Goal: Task Accomplishment & Management: Manage account settings

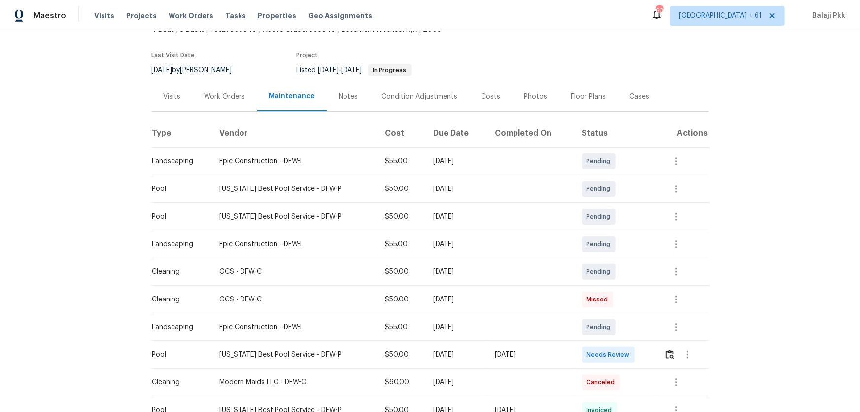
scroll to position [134, 0]
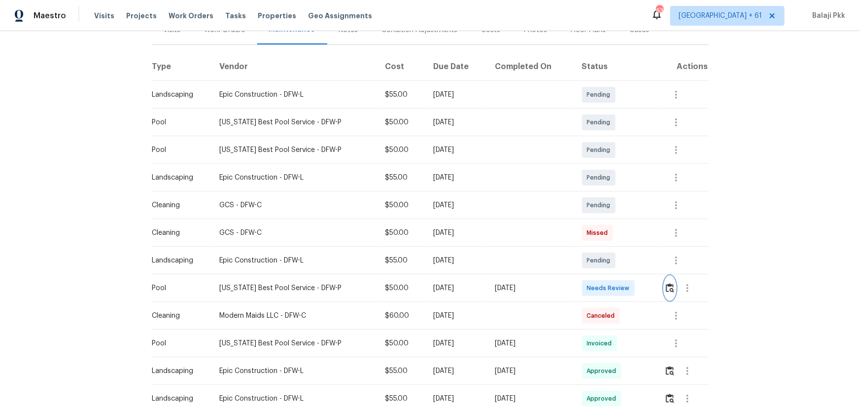
click at [612, 272] on img "button" at bounding box center [670, 287] width 8 height 9
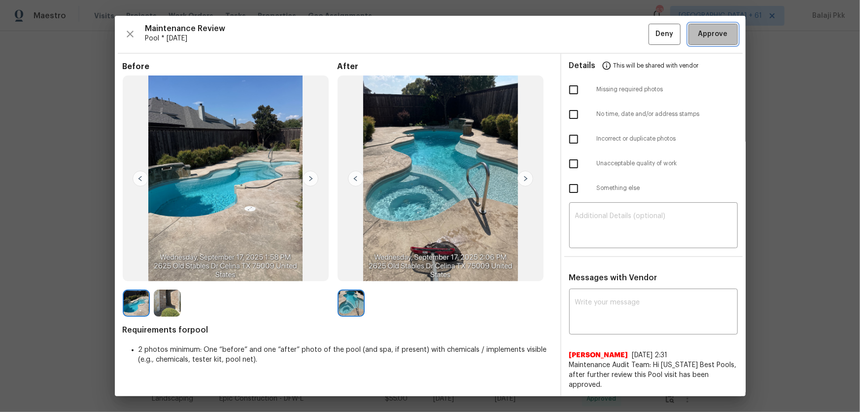
click at [612, 41] on button "Approve" at bounding box center [713, 34] width 49 height 21
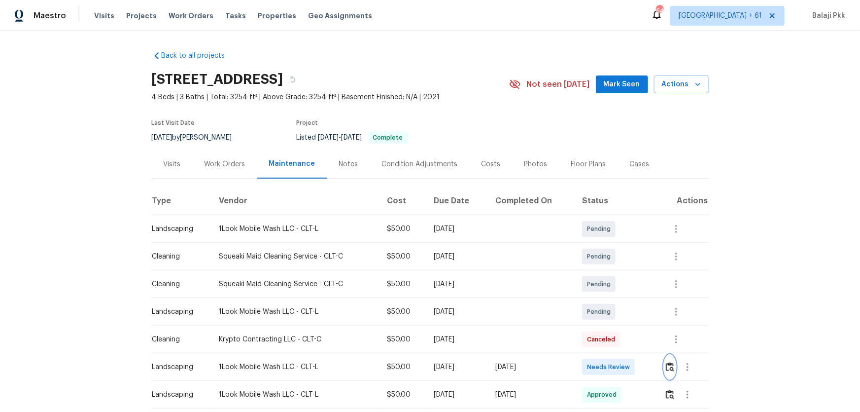
click at [612, 272] on img "button" at bounding box center [670, 366] width 8 height 9
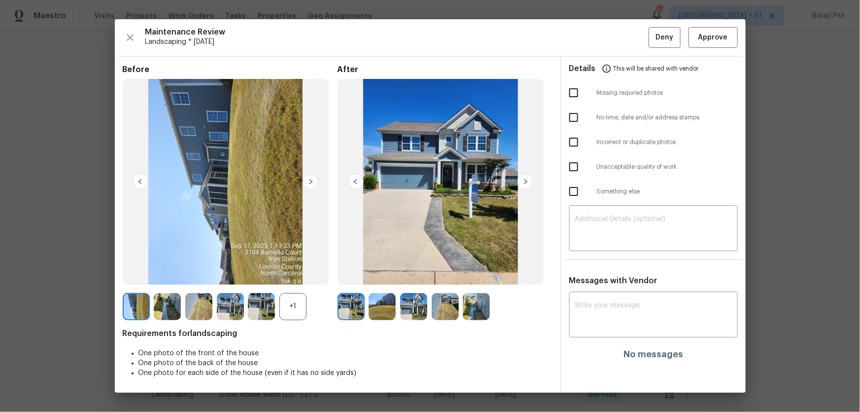
click at [280, 272] on div "+1" at bounding box center [292, 306] width 27 height 27
click at [570, 121] on input "checkbox" at bounding box center [573, 117] width 21 height 21
checkbox input "true"
click at [612, 245] on div "​" at bounding box center [653, 229] width 169 height 43
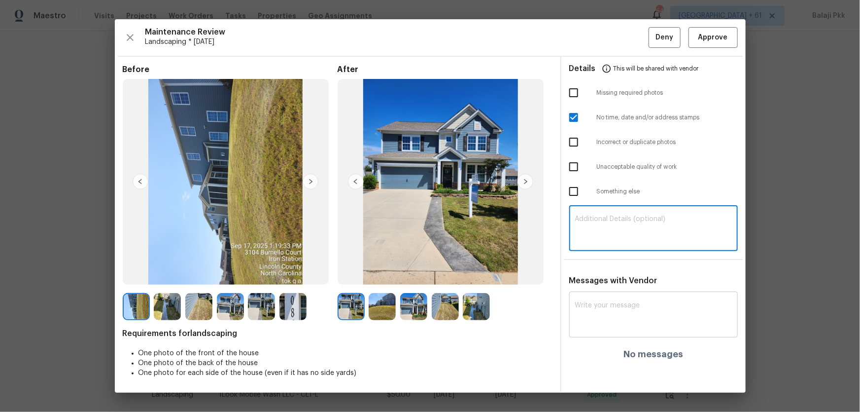
paste textarea "Maintenance Audit Team: Hello! Unfortunately this Landscaping visit completed o…"
type textarea "Maintenance Audit Team: Hello! Unfortunately this Landscaping visit completed o…"
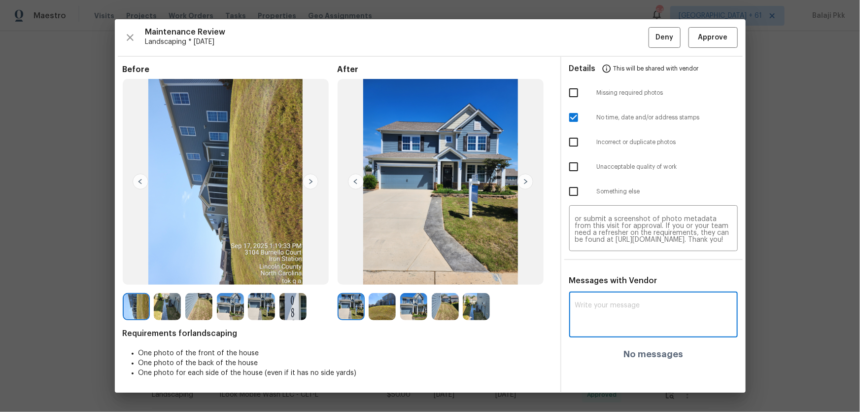
click at [612, 272] on textarea at bounding box center [653, 316] width 157 height 28
paste textarea "Maintenance Audit Team: Hello! Unfortunately this Landscaping visit completed o…"
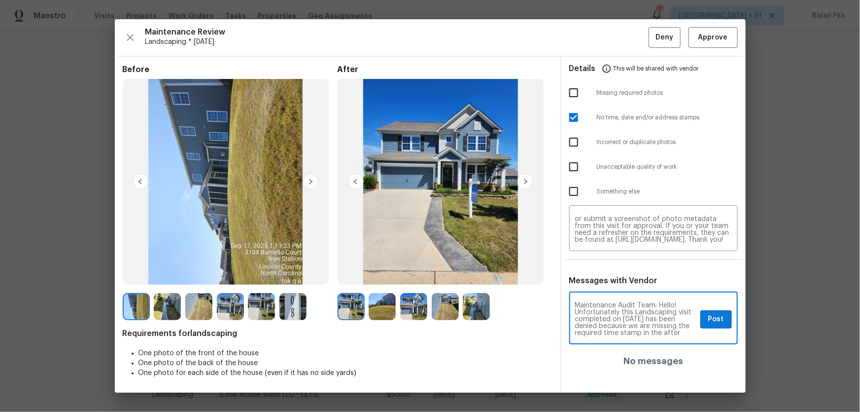
scroll to position [62, 0]
type textarea "Maintenance Audit Team: Hello! Unfortunately this Landscaping visit completed o…"
click at [612, 272] on span "Post" at bounding box center [716, 319] width 16 height 12
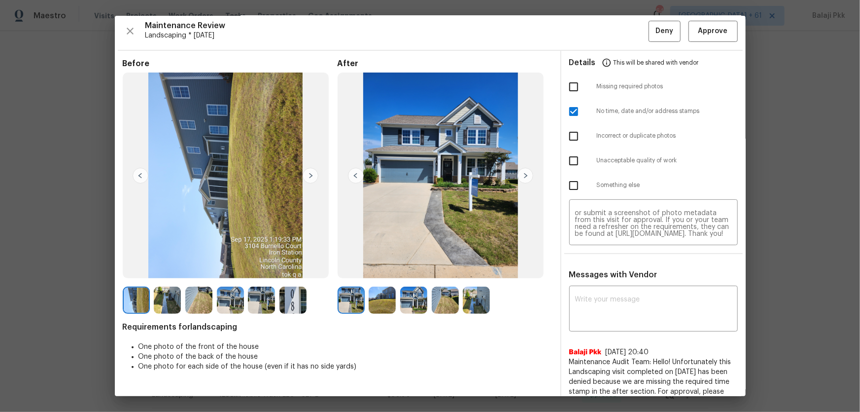
scroll to position [0, 0]
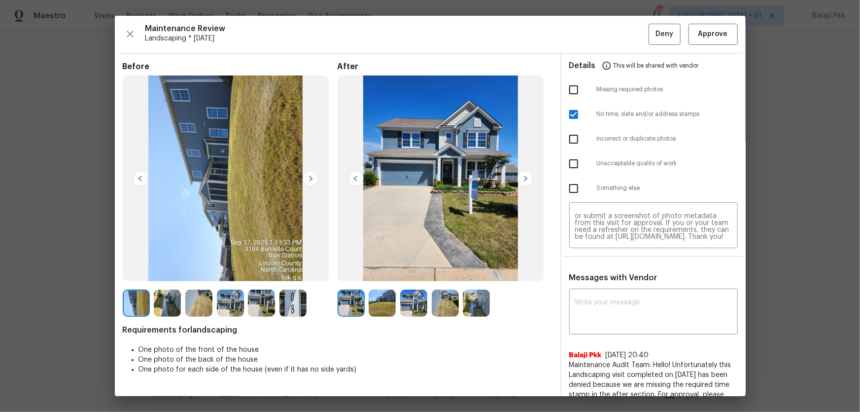
click at [305, 177] on img at bounding box center [311, 179] width 16 height 16
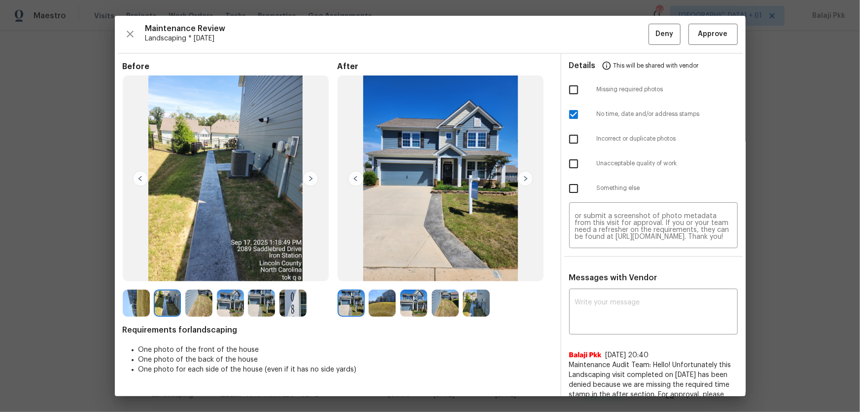
click at [305, 177] on img at bounding box center [311, 179] width 16 height 16
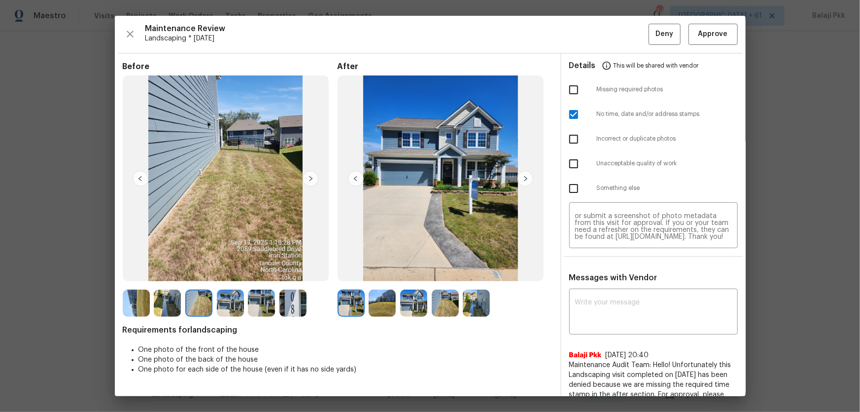
click at [305, 177] on img at bounding box center [311, 179] width 16 height 16
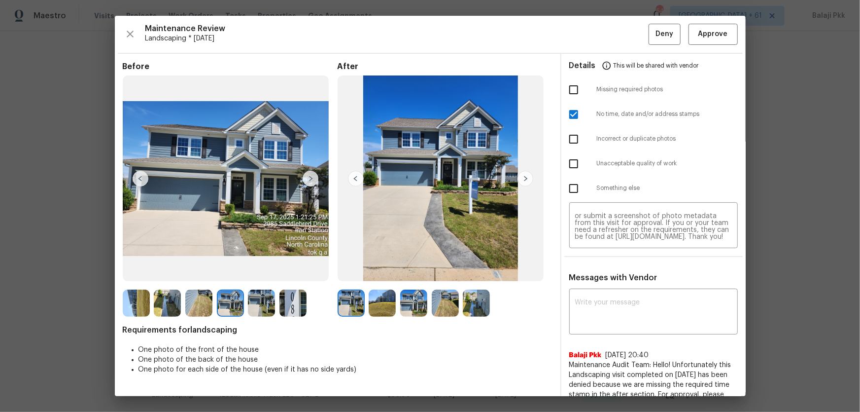
click at [305, 177] on img at bounding box center [311, 179] width 16 height 16
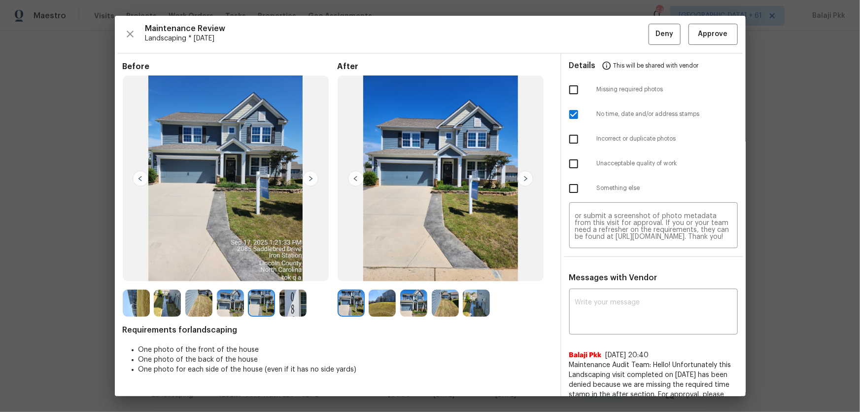
click at [305, 177] on img at bounding box center [311, 179] width 16 height 16
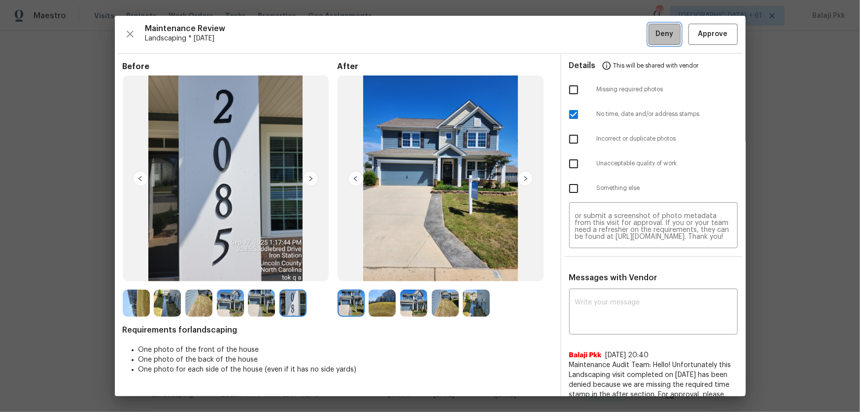
click at [612, 35] on span "Deny" at bounding box center [665, 34] width 18 height 12
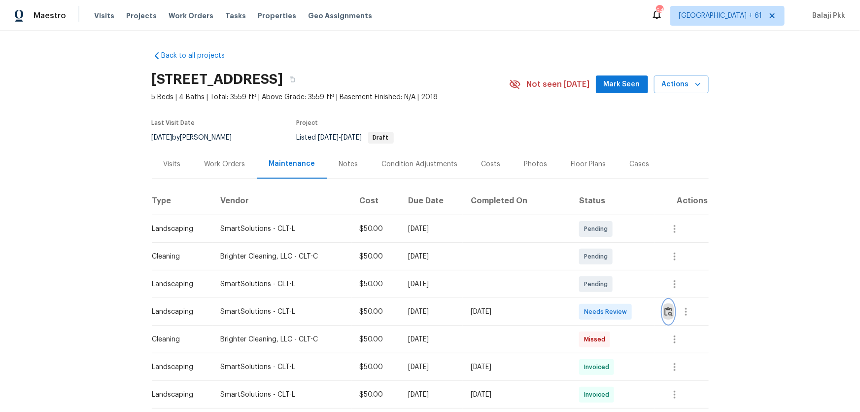
click at [612, 272] on img "button" at bounding box center [668, 311] width 8 height 9
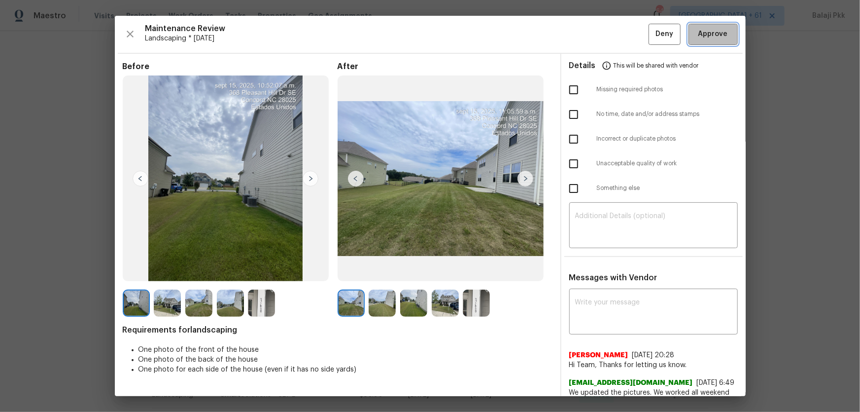
click at [612, 35] on span "Approve" at bounding box center [713, 34] width 30 height 12
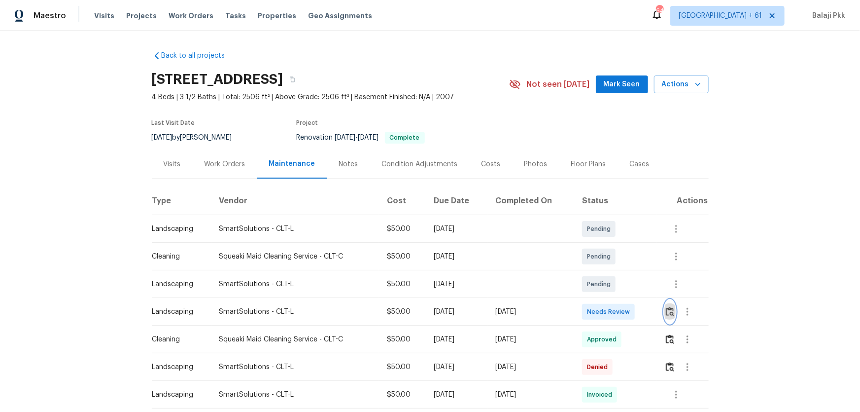
click at [612, 272] on img "button" at bounding box center [670, 311] width 8 height 9
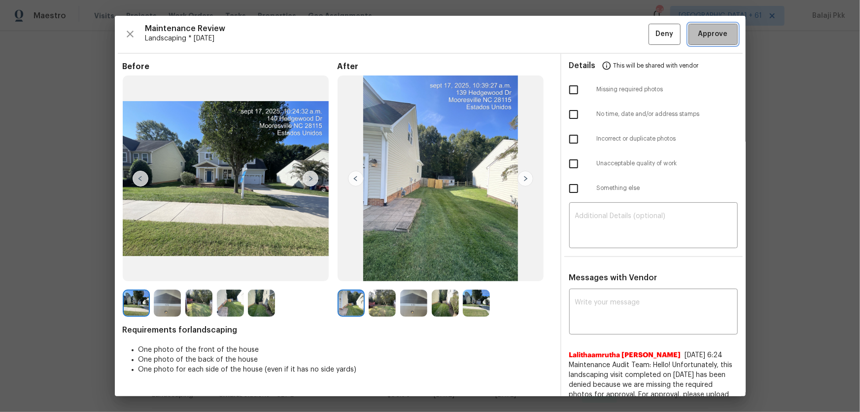
click at [612, 35] on span "Approve" at bounding box center [713, 34] width 30 height 12
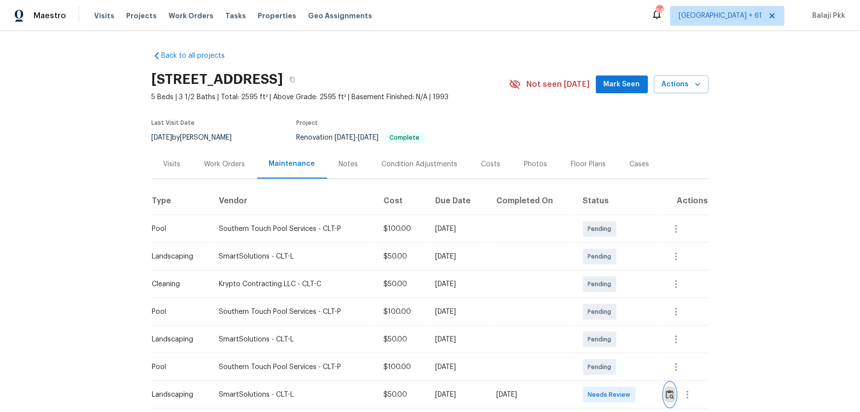
click at [612, 272] on button "button" at bounding box center [669, 395] width 11 height 24
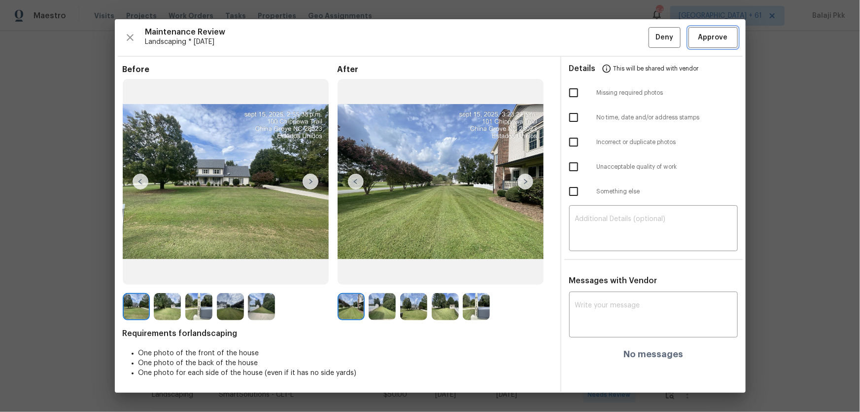
click at [612, 42] on span "Approve" at bounding box center [713, 38] width 30 height 12
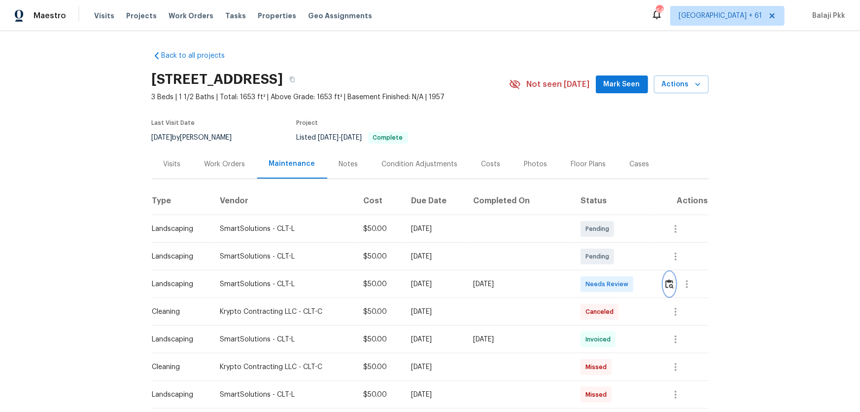
click at [612, 272] on img "button" at bounding box center [669, 283] width 8 height 9
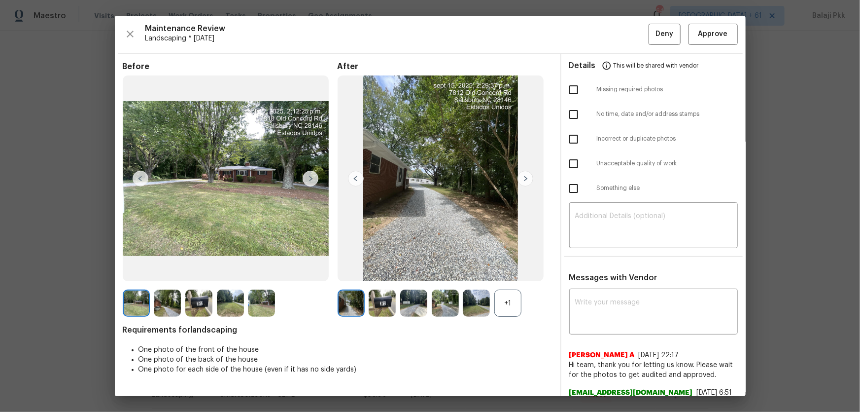
click at [504, 272] on div "+1" at bounding box center [507, 302] width 27 height 27
click at [612, 28] on span "Approve" at bounding box center [713, 34] width 30 height 12
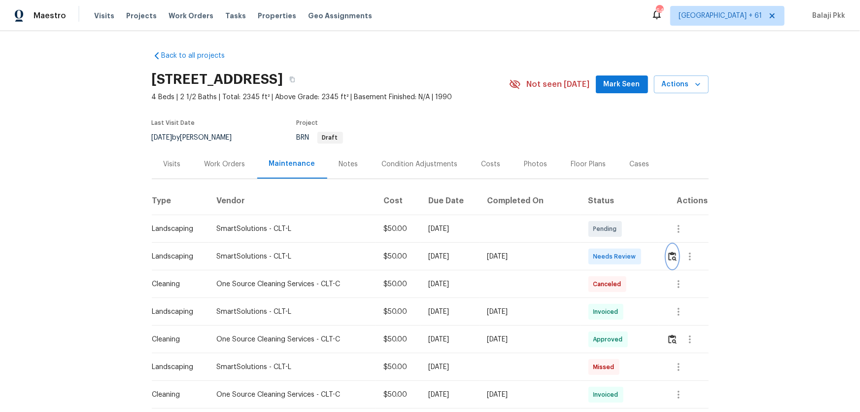
click at [612, 256] on img "button" at bounding box center [672, 255] width 8 height 9
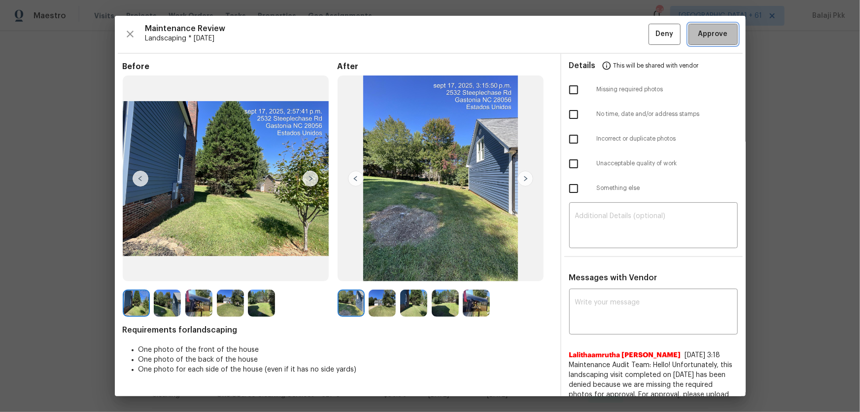
click at [612, 31] on span "Approve" at bounding box center [714, 34] width 34 height 12
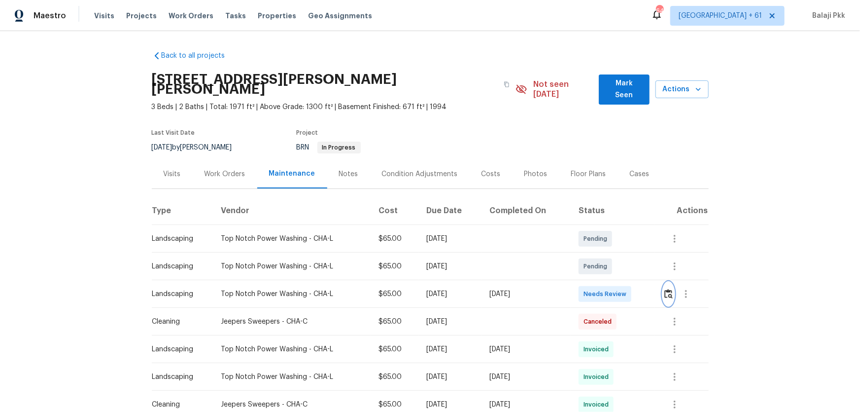
click at [612, 272] on img "button" at bounding box center [668, 293] width 8 height 9
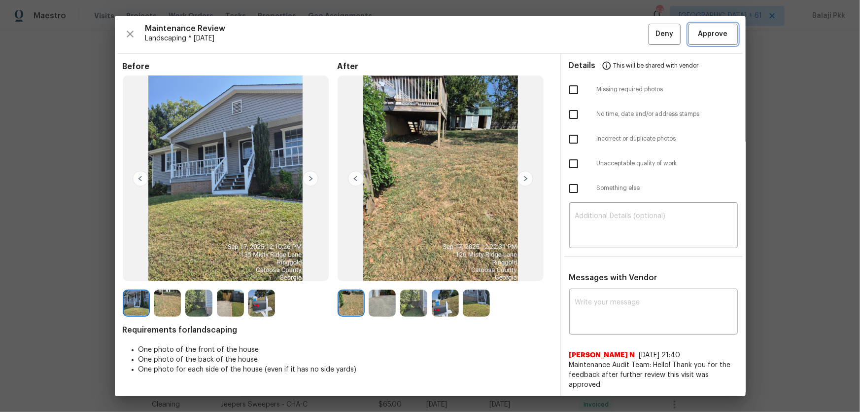
click at [612, 33] on span "Approve" at bounding box center [713, 34] width 30 height 12
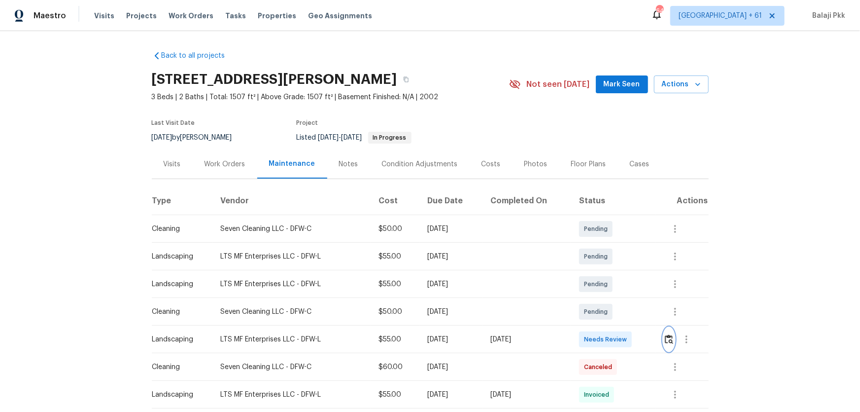
click at [612, 272] on button "button" at bounding box center [668, 339] width 11 height 24
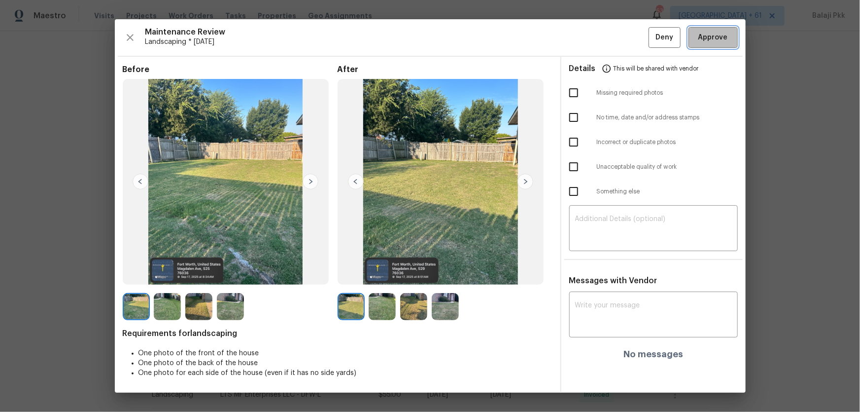
click at [612, 36] on span "Approve" at bounding box center [713, 38] width 30 height 12
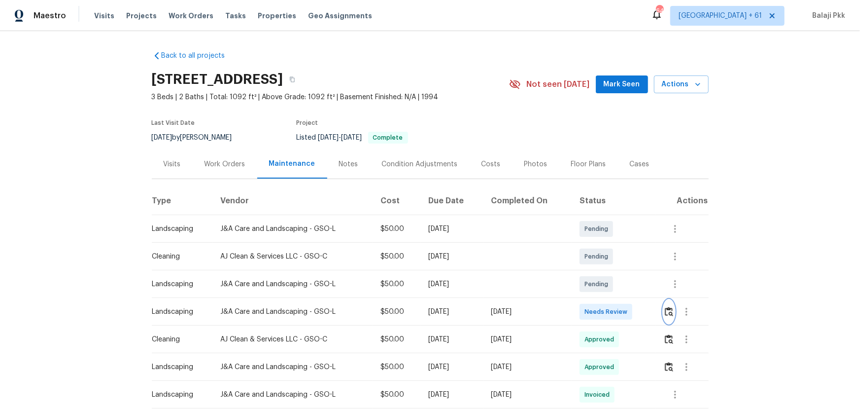
click at [612, 272] on img "button" at bounding box center [669, 311] width 8 height 9
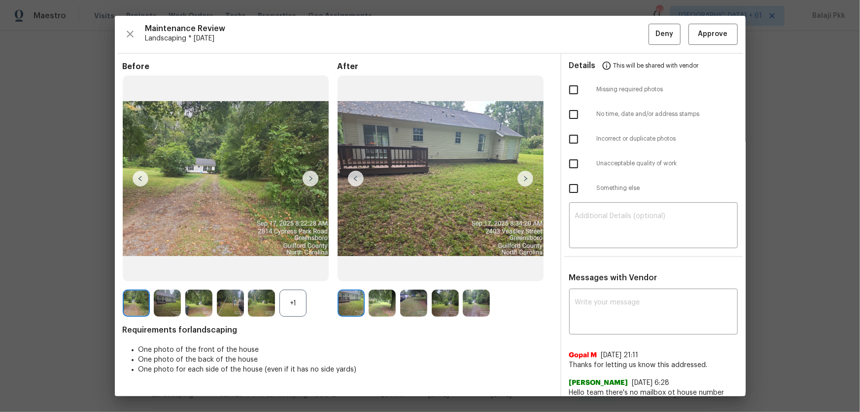
click at [300, 272] on div "+1" at bounding box center [292, 302] width 27 height 27
click at [612, 35] on span "Approve" at bounding box center [713, 34] width 30 height 12
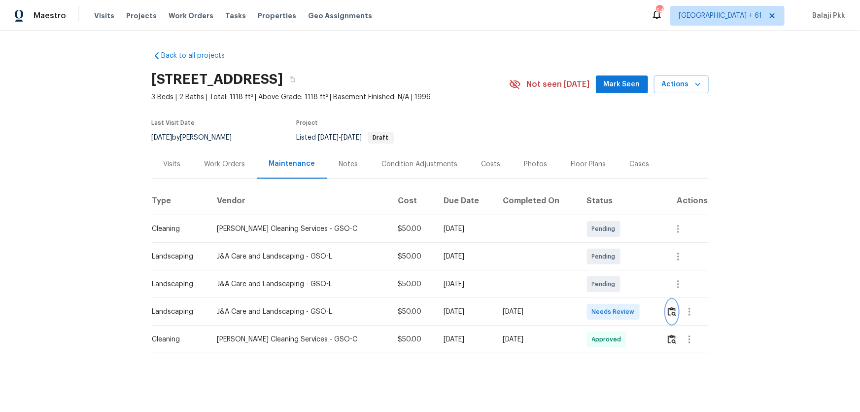
click at [612, 272] on button "button" at bounding box center [671, 312] width 11 height 24
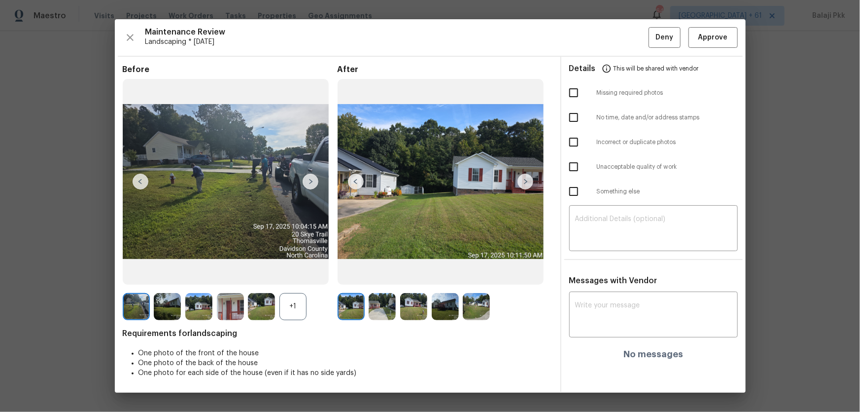
click at [301, 272] on div "+1" at bounding box center [292, 306] width 27 height 27
click at [612, 39] on span "Approve" at bounding box center [714, 38] width 34 height 12
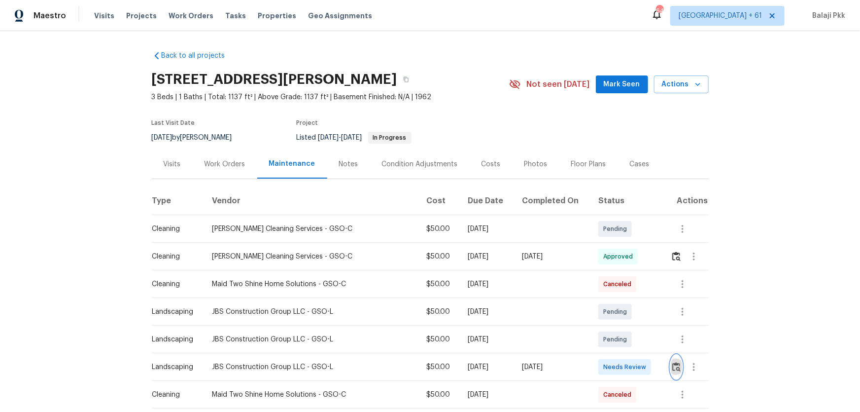
click at [612, 272] on img "button" at bounding box center [676, 366] width 8 height 9
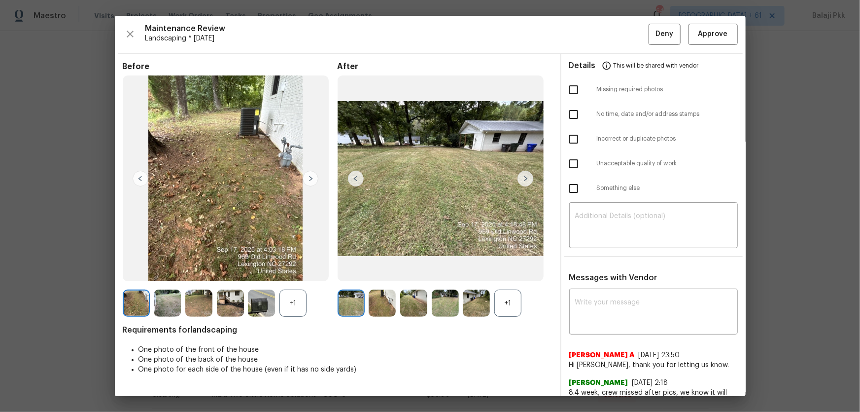
click at [517, 272] on div "+1" at bounding box center [507, 302] width 27 height 27
click at [304, 272] on div "+1" at bounding box center [292, 302] width 27 height 27
click at [259, 272] on img at bounding box center [261, 302] width 27 height 27
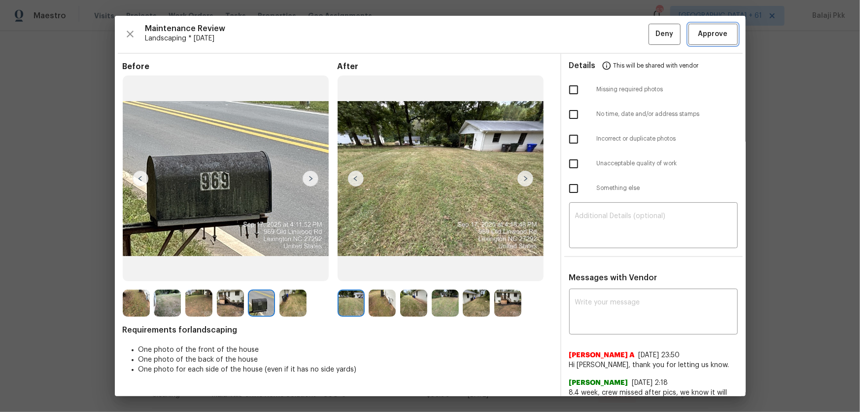
click at [612, 30] on span "Approve" at bounding box center [713, 34] width 30 height 12
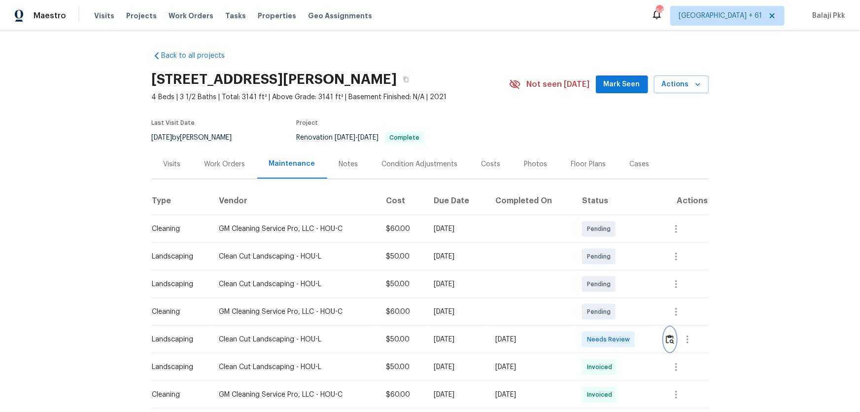
click at [612, 272] on img "button" at bounding box center [670, 338] width 8 height 9
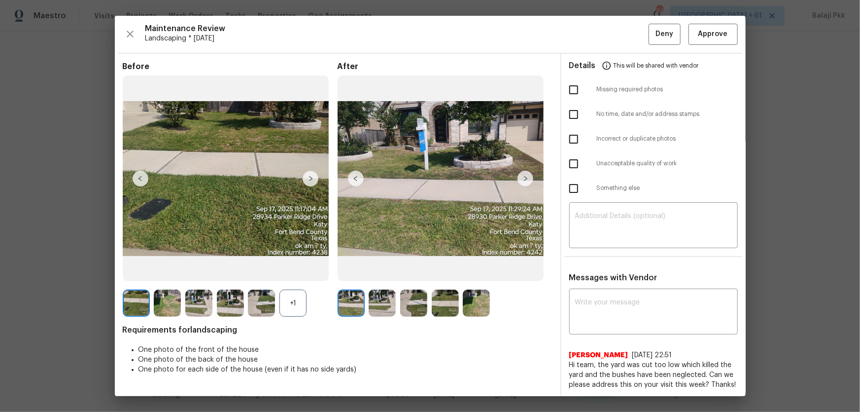
click at [297, 272] on div "+1" at bounding box center [292, 302] width 27 height 27
click at [612, 33] on span "Approve" at bounding box center [713, 34] width 30 height 12
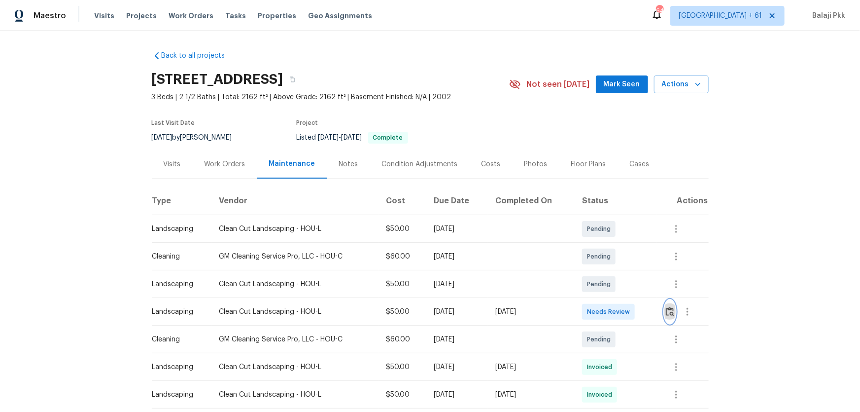
click at [612, 272] on img "button" at bounding box center [670, 311] width 8 height 9
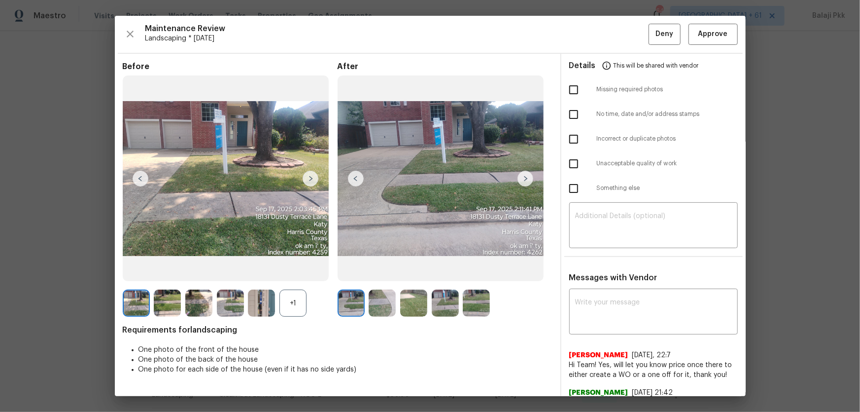
click at [306, 272] on div "+1" at bounding box center [292, 302] width 27 height 27
click at [612, 22] on div "Maintenance Review Landscaping * Mon, Sep 15 Deny Approve Before After Requirem…" at bounding box center [430, 206] width 631 height 380
click at [612, 21] on div "Maintenance Review Landscaping * Mon, Sep 15 Deny Approve Before After Requirem…" at bounding box center [430, 206] width 631 height 380
click at [612, 37] on span "Approve" at bounding box center [713, 34] width 30 height 12
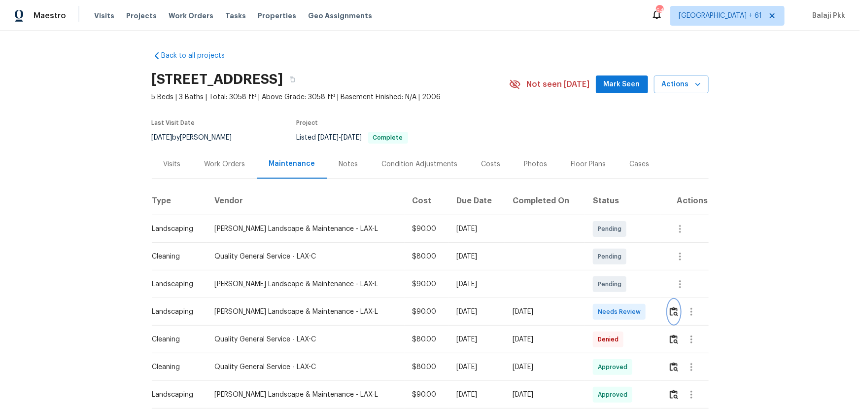
click at [612, 272] on button "button" at bounding box center [673, 312] width 11 height 24
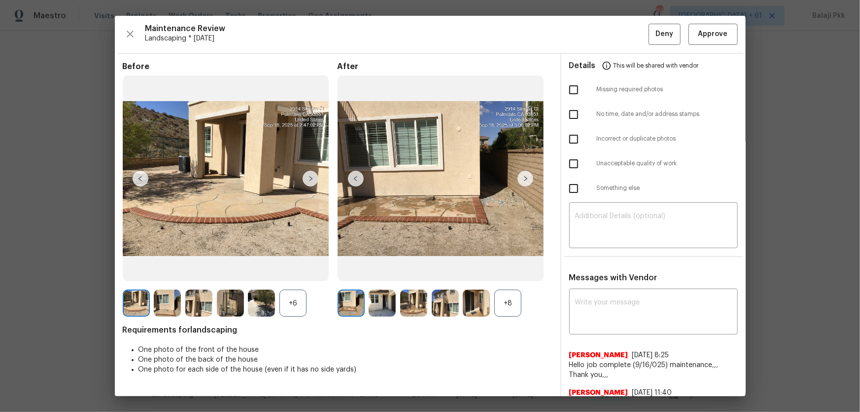
click at [514, 272] on div "+8" at bounding box center [507, 302] width 27 height 27
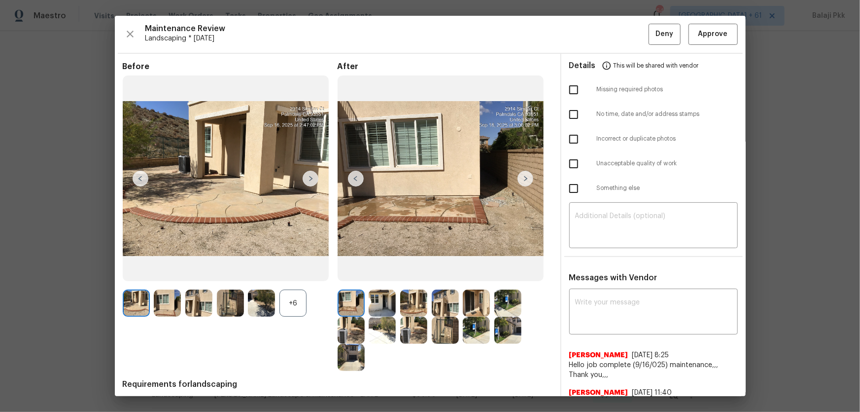
click at [285, 272] on div "+6" at bounding box center [292, 302] width 27 height 27
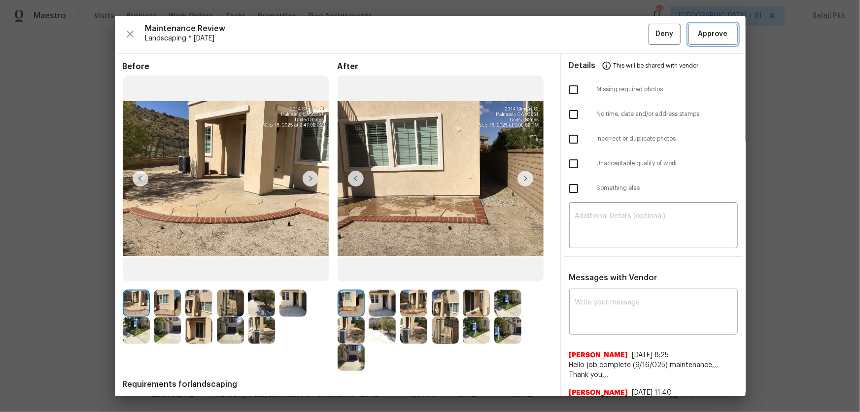
click at [612, 39] on span "Approve" at bounding box center [713, 34] width 30 height 12
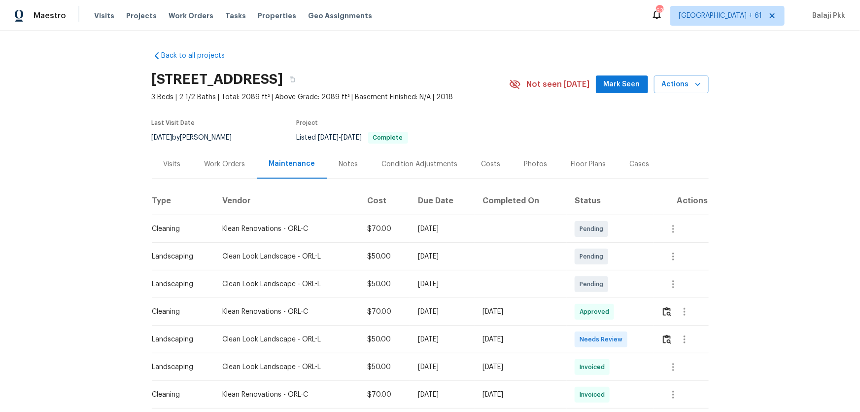
click at [612, 272] on td at bounding box center [681, 339] width 55 height 28
click at [612, 272] on img "button" at bounding box center [667, 338] width 8 height 9
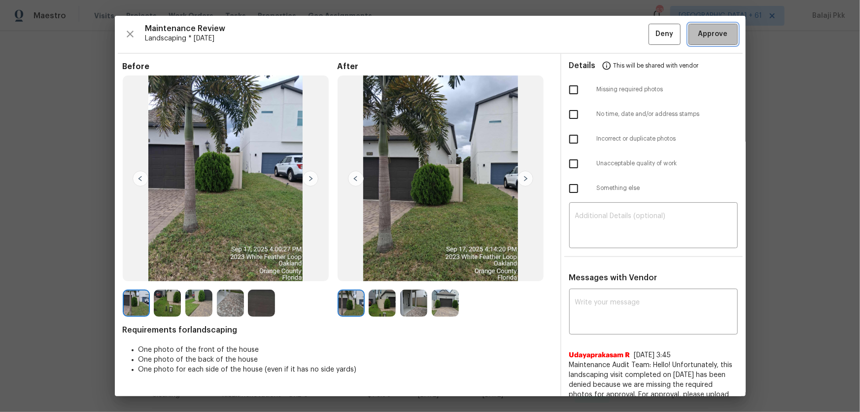
click at [612, 29] on span "Approve" at bounding box center [714, 34] width 34 height 12
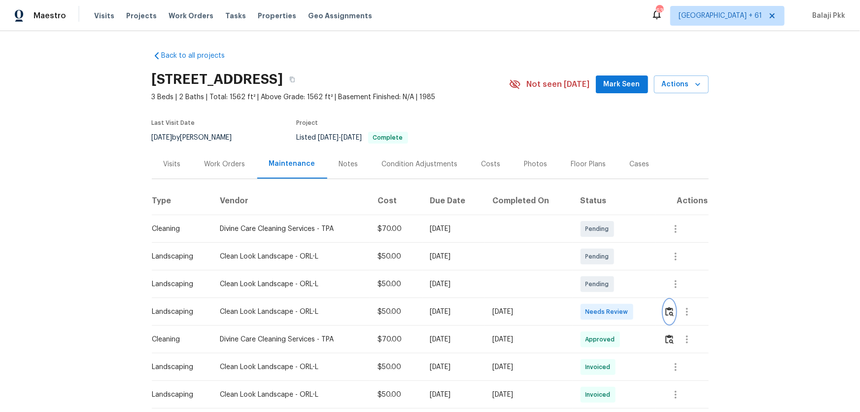
click at [612, 272] on img "button" at bounding box center [669, 311] width 8 height 9
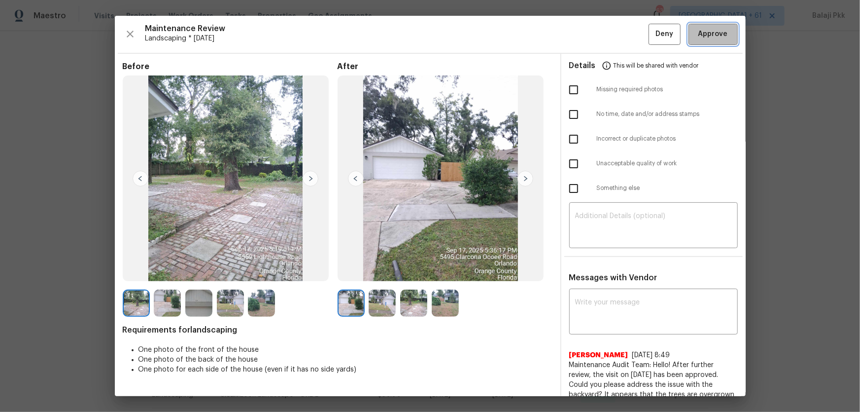
click at [612, 34] on span "Approve" at bounding box center [714, 34] width 34 height 12
